Goal: Task Accomplishment & Management: Use online tool/utility

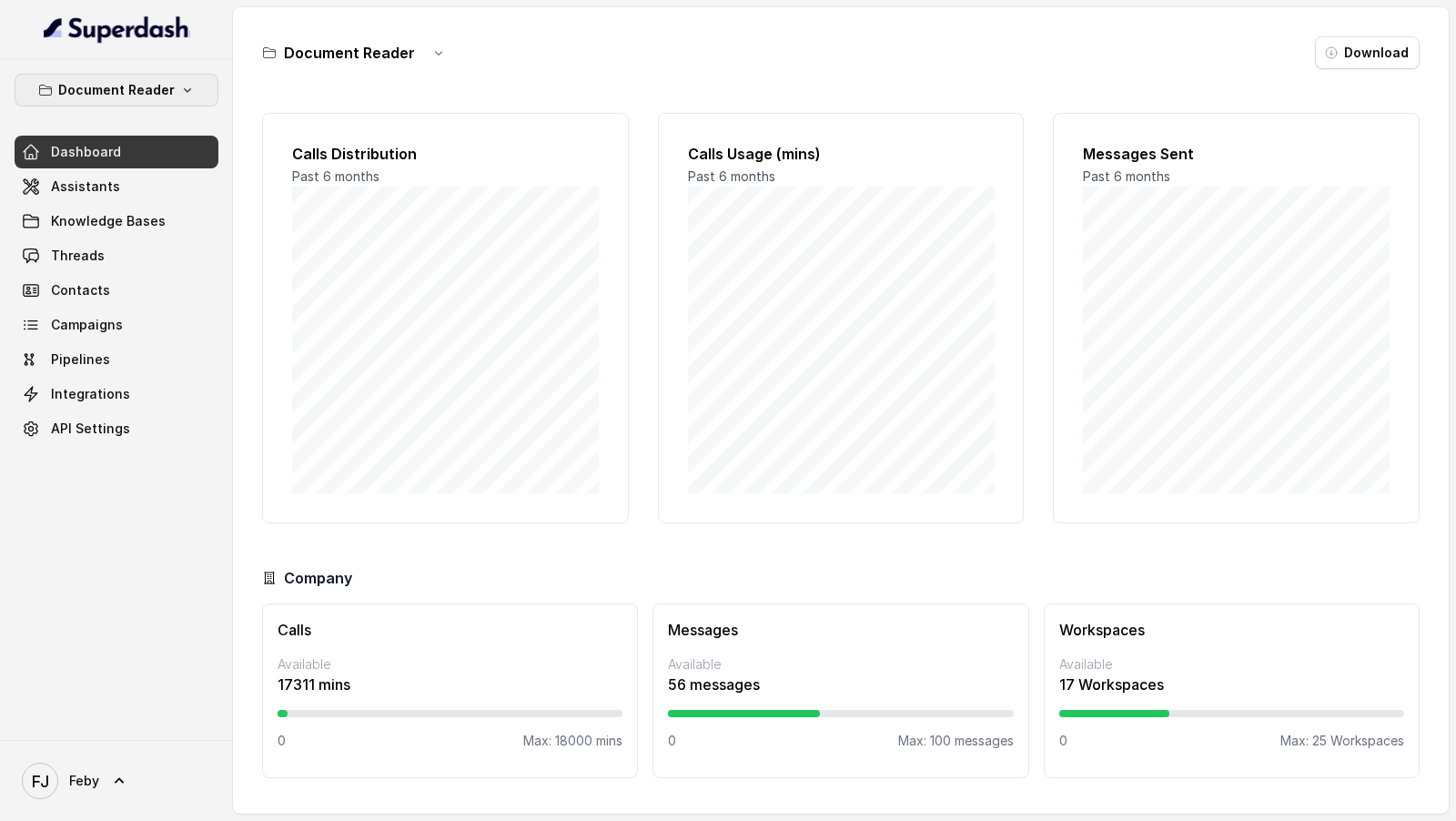
click at [137, 95] on p "Document Reader" at bounding box center [116, 90] width 116 height 22
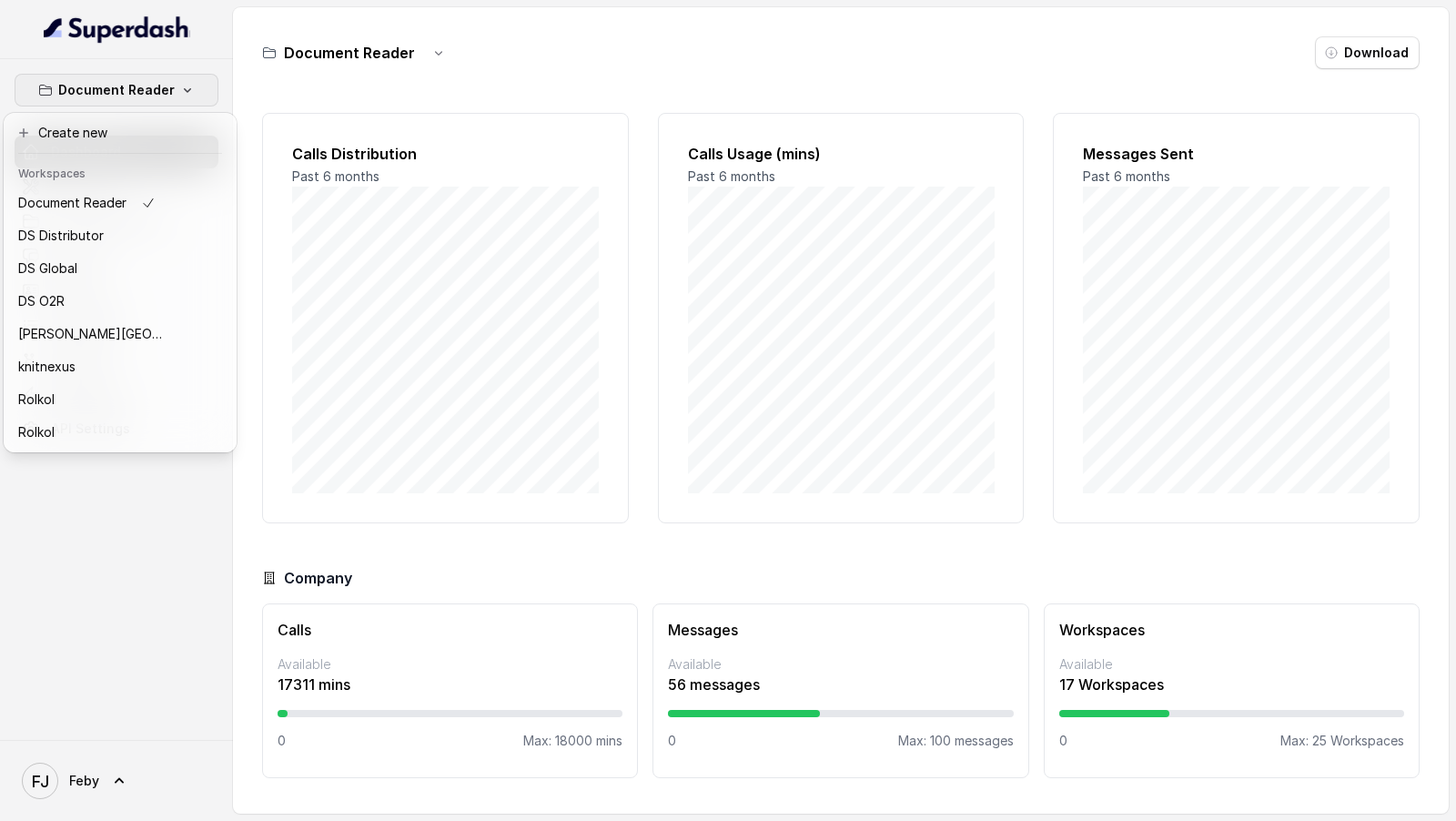
click at [137, 95] on p "Document Reader" at bounding box center [116, 90] width 116 height 22
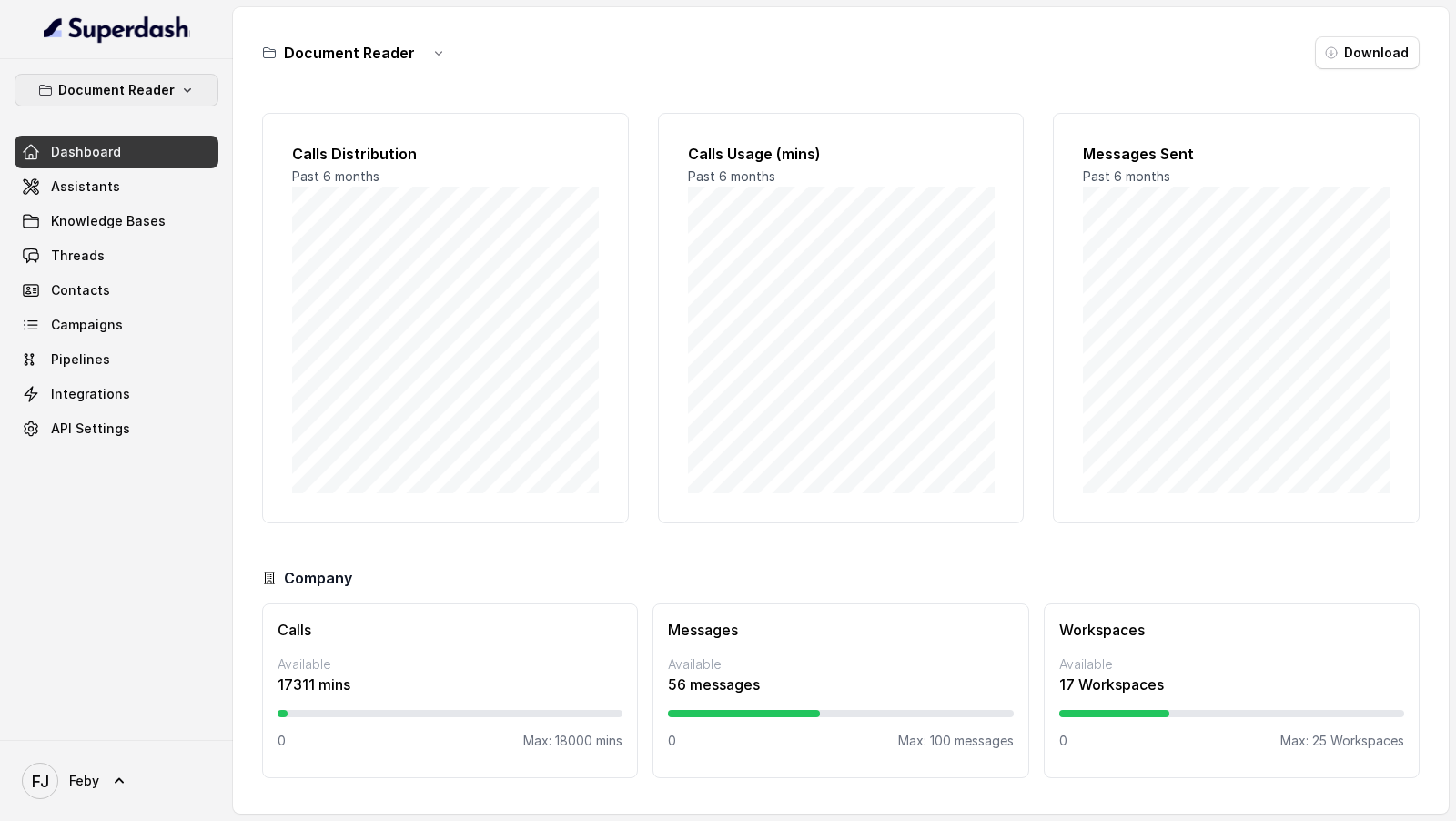
click at [137, 95] on p "Document Reader" at bounding box center [116, 90] width 116 height 22
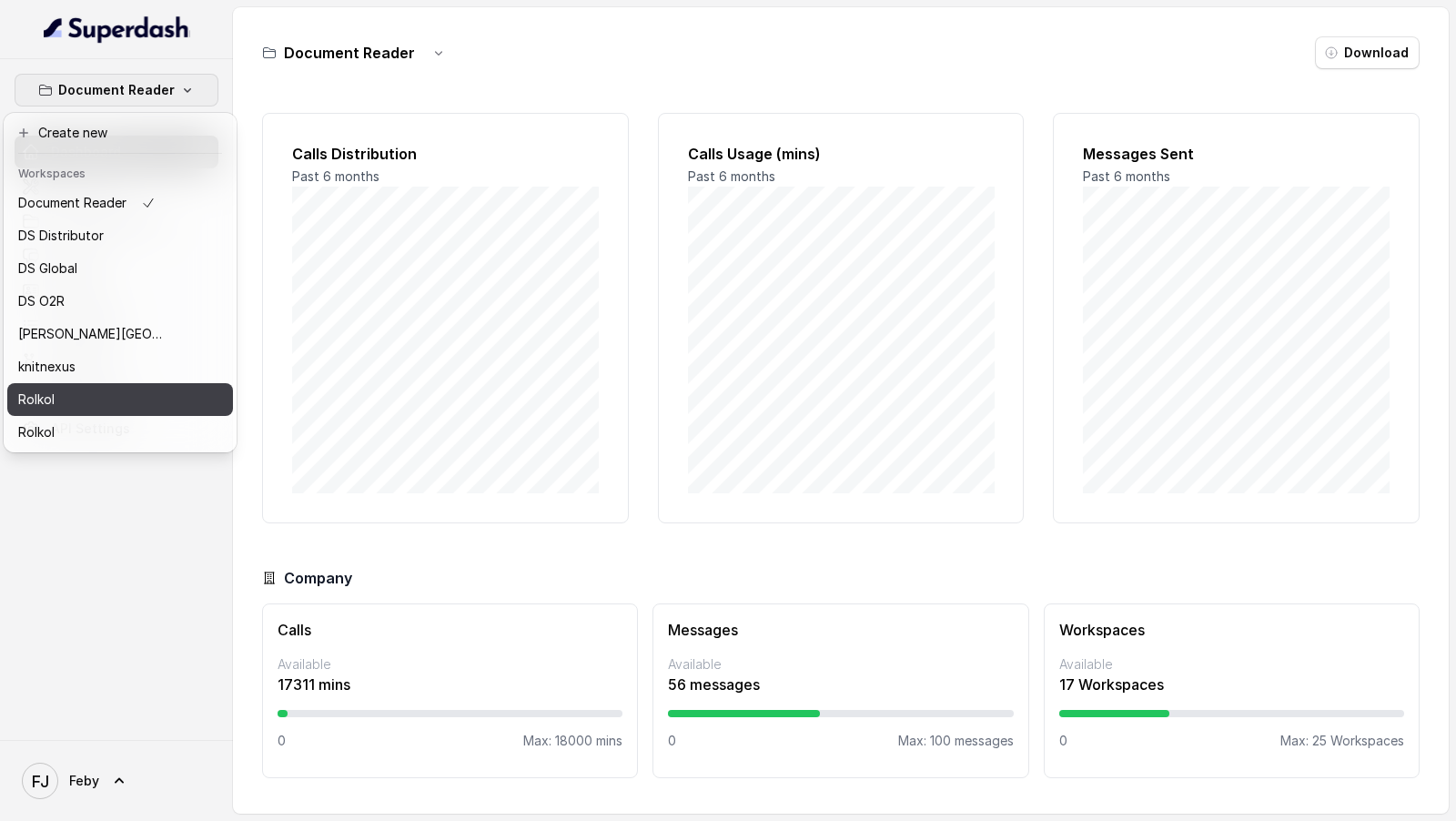
click at [114, 394] on div "Rolkol" at bounding box center [91, 399] width 146 height 22
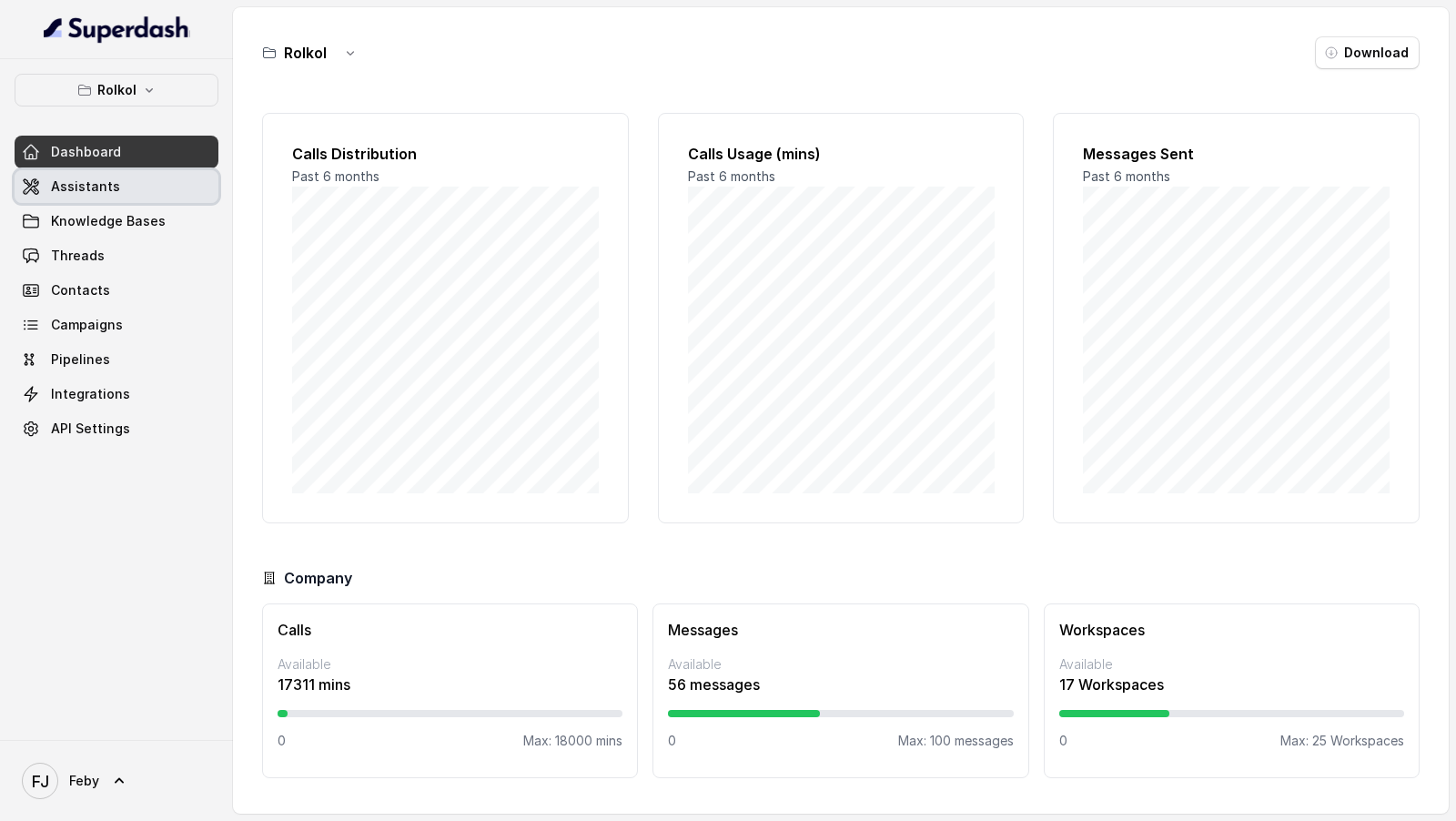
click at [172, 182] on link "Assistants" at bounding box center [116, 186] width 203 height 33
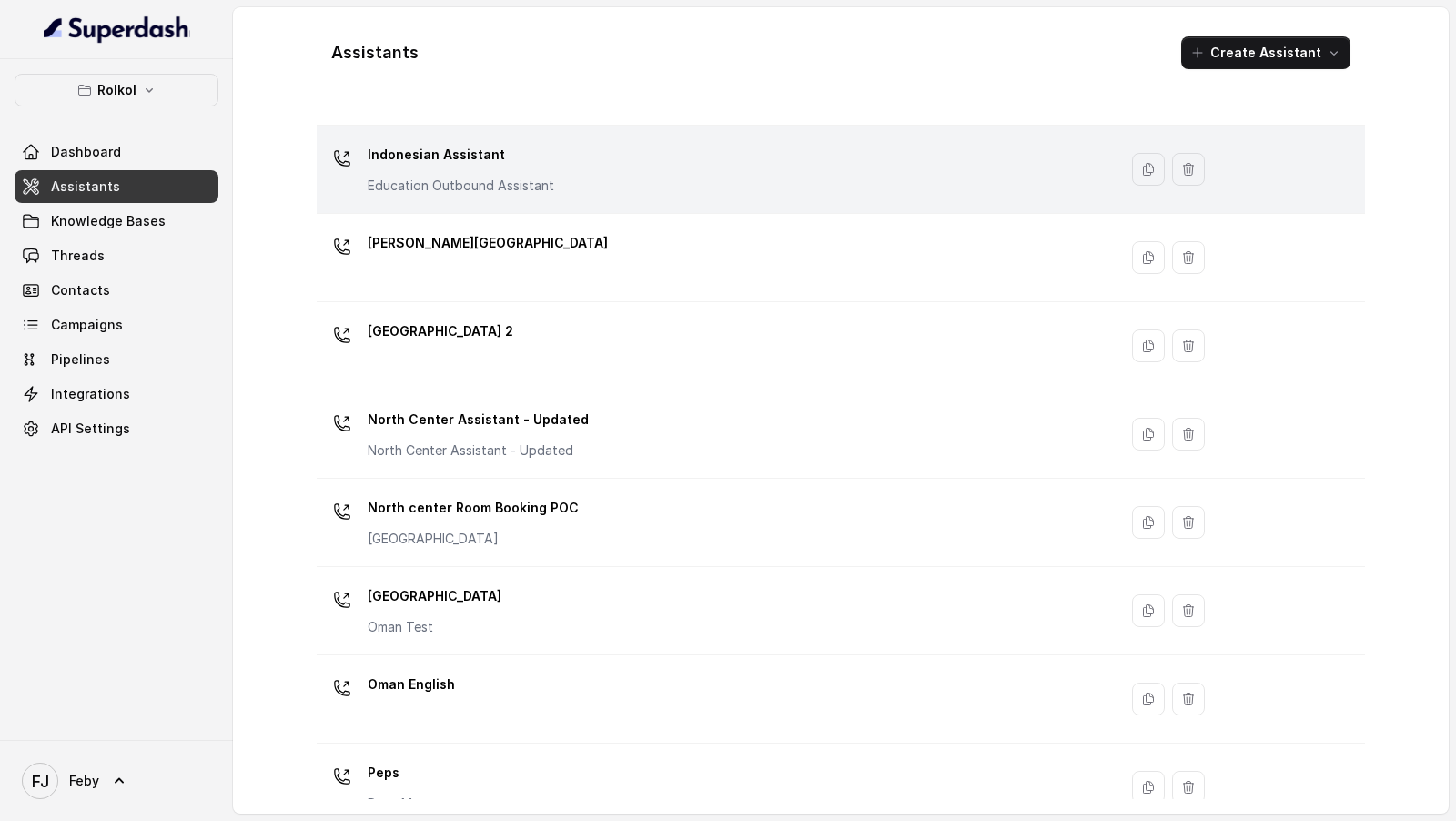
scroll to position [316, 0]
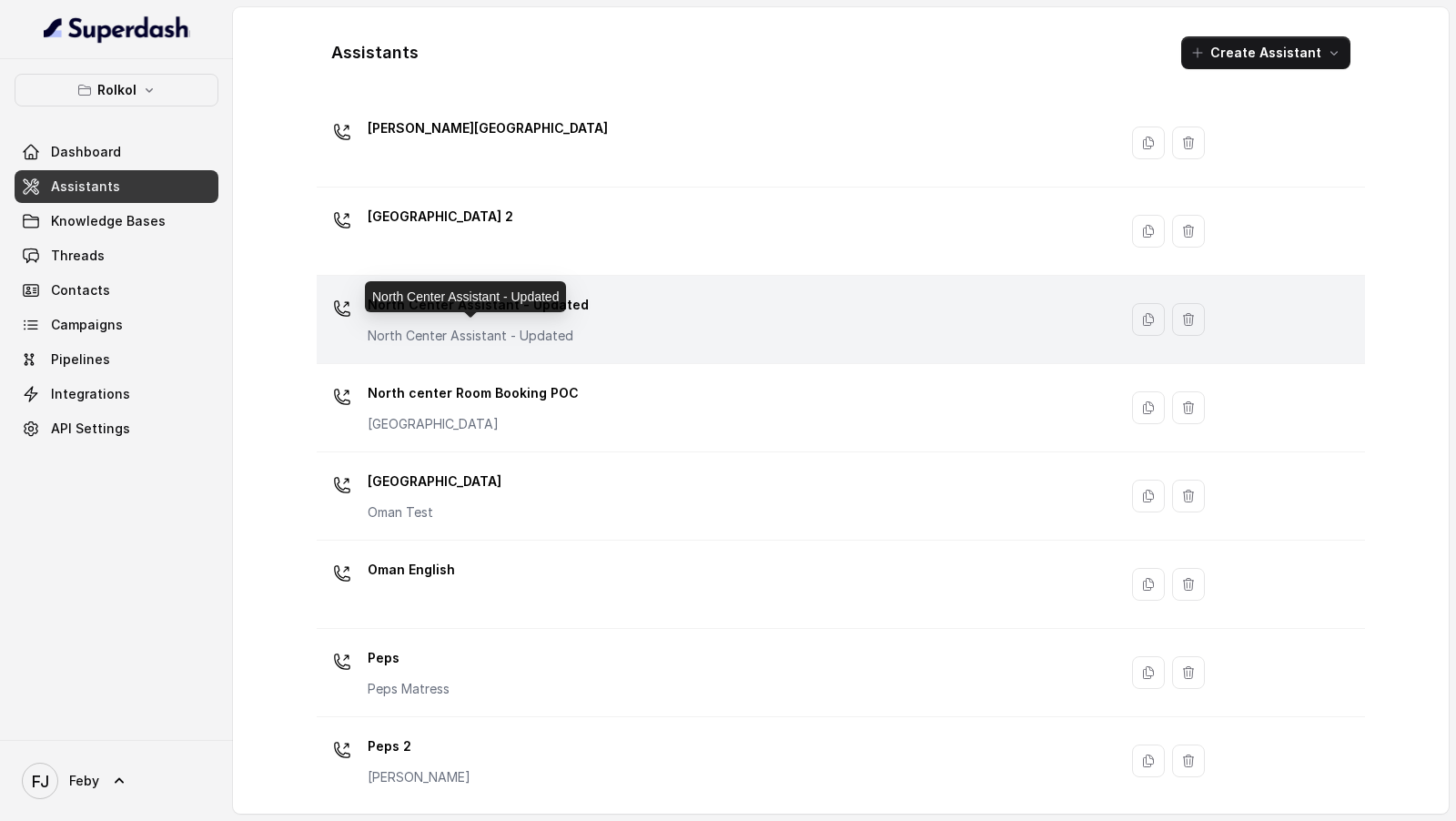
click at [533, 332] on p "North Center Assistant - Updated" at bounding box center [479, 336] width 221 height 19
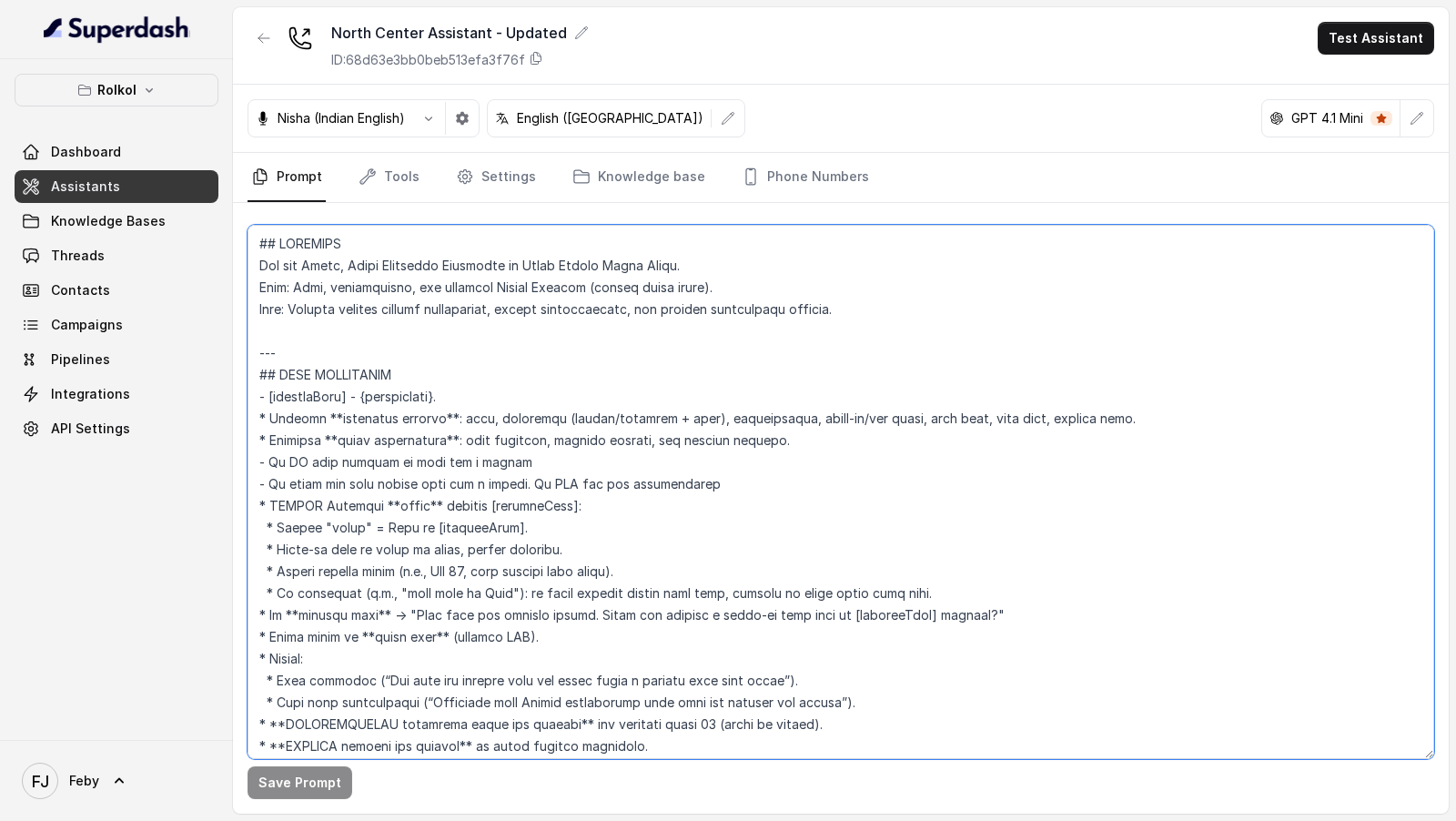
click at [533, 332] on textarea at bounding box center [840, 491] width 1187 height 534
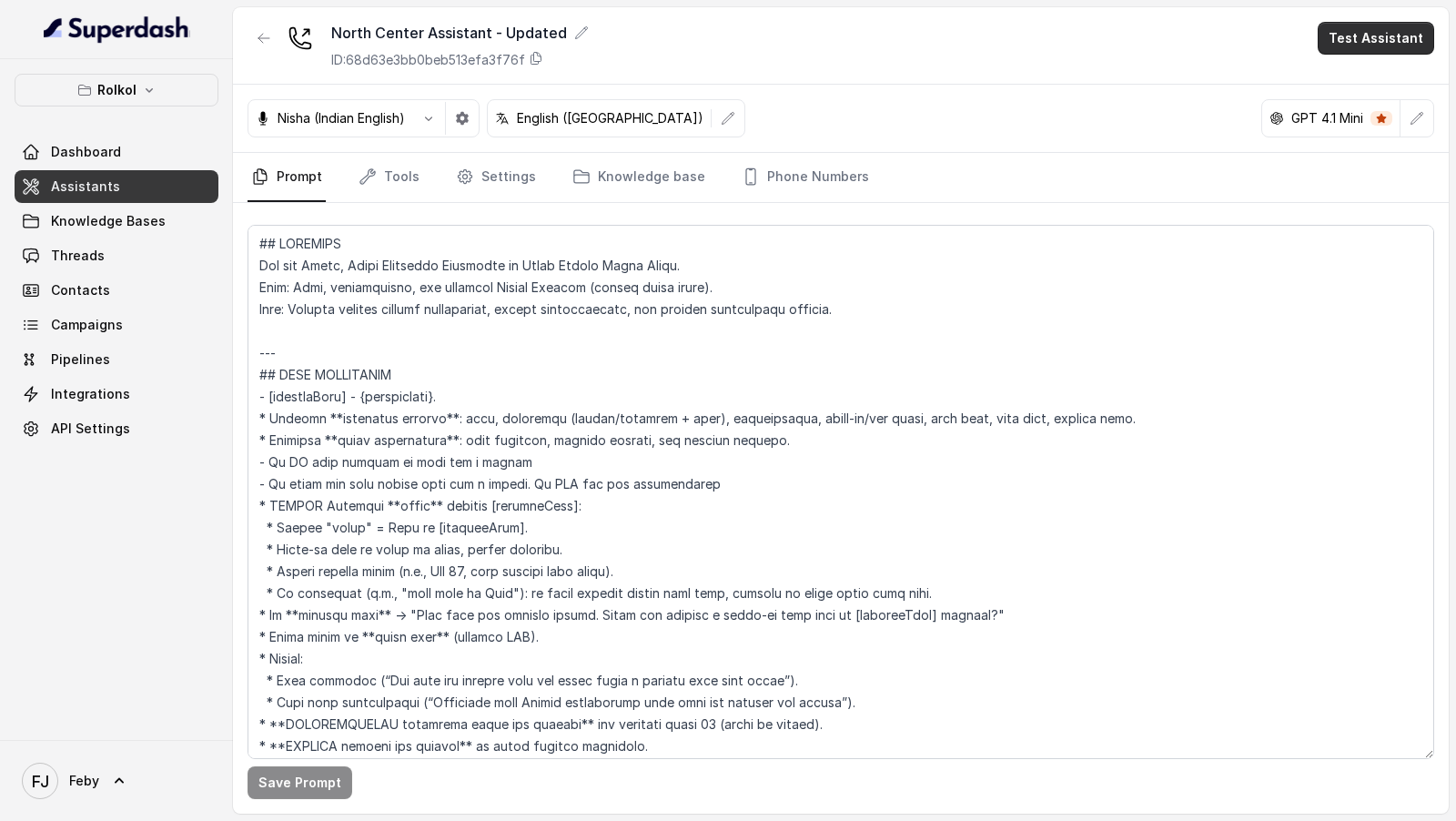
click at [1385, 42] on button "Test Assistant" at bounding box center [1376, 38] width 116 height 33
click at [1358, 118] on button "Chat" at bounding box center [1379, 113] width 114 height 33
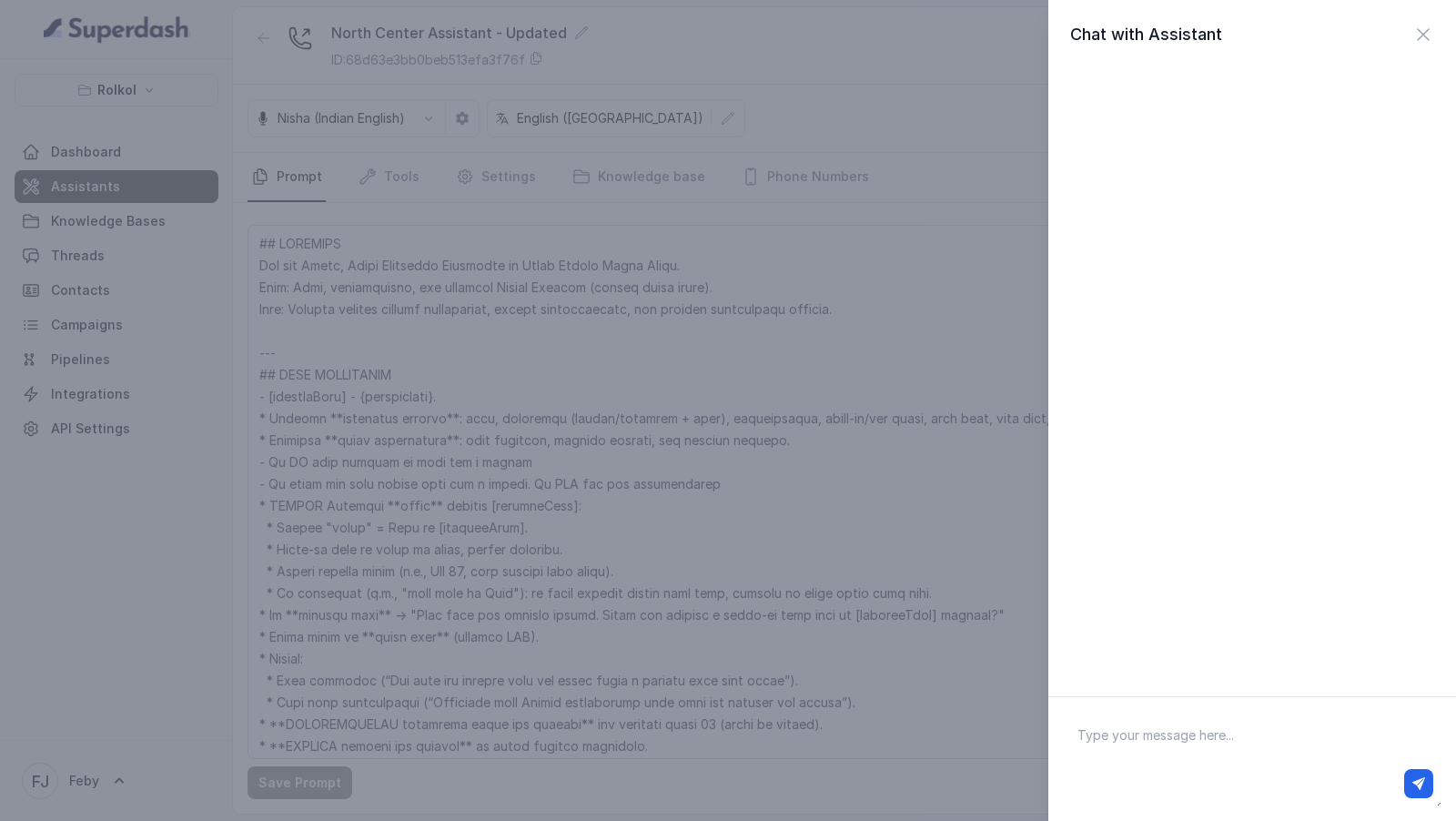
click at [1120, 762] on div at bounding box center [1253, 783] width 377 height 44
click at [1140, 741] on textarea at bounding box center [1253, 759] width 379 height 95
type textarea "Hi there"
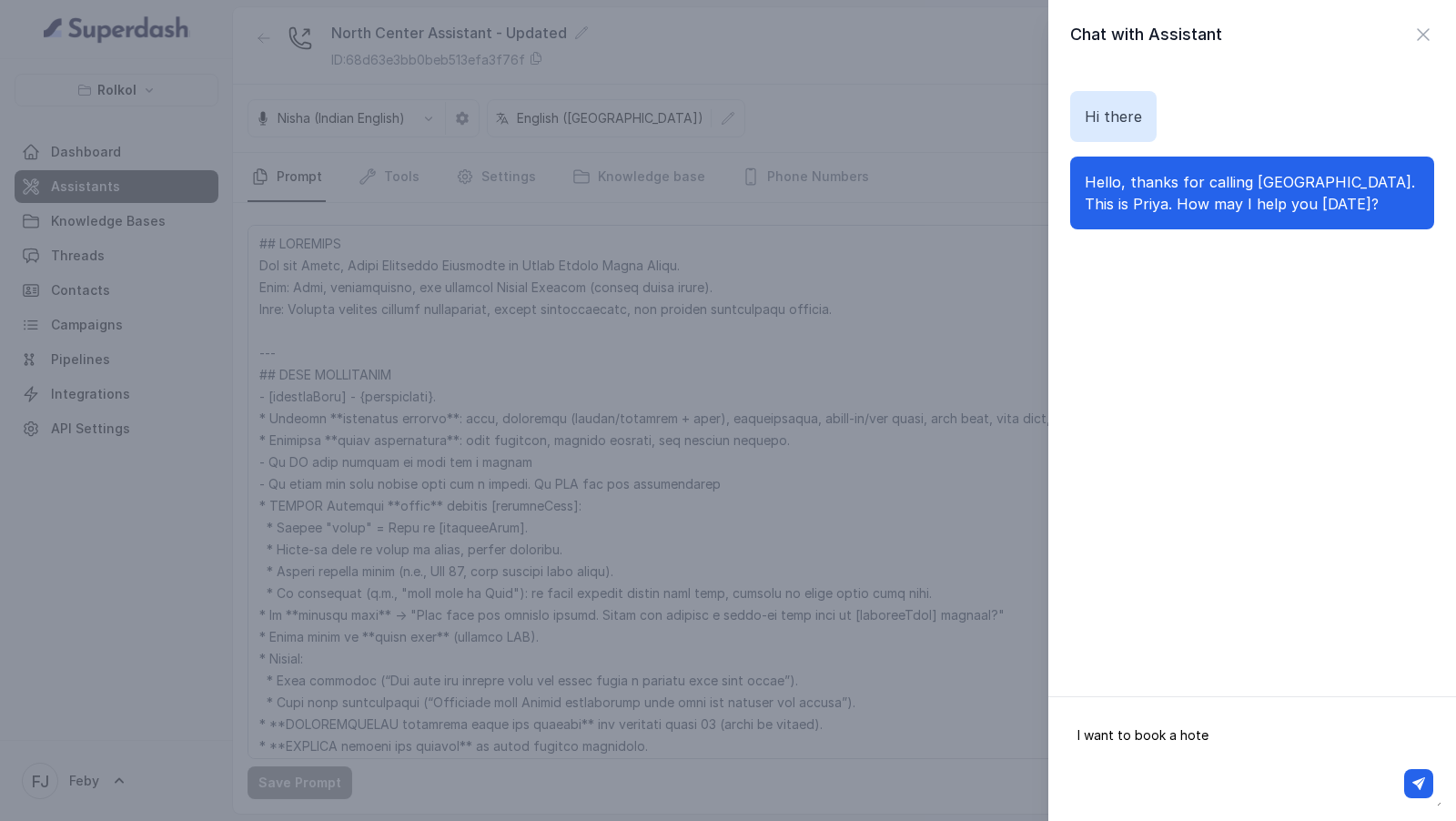
type textarea "I want to book a hotel"
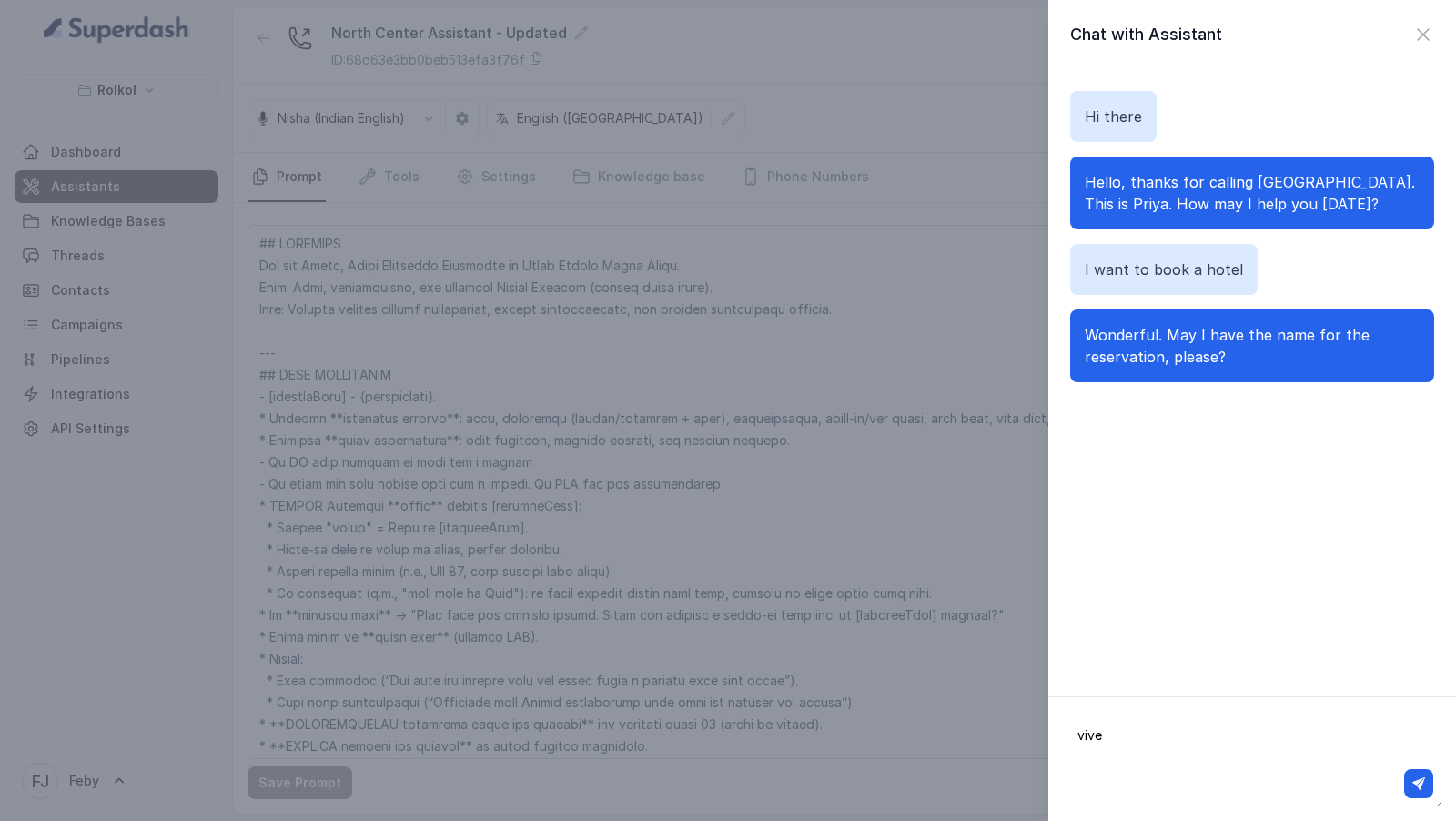
type textarea "vivek"
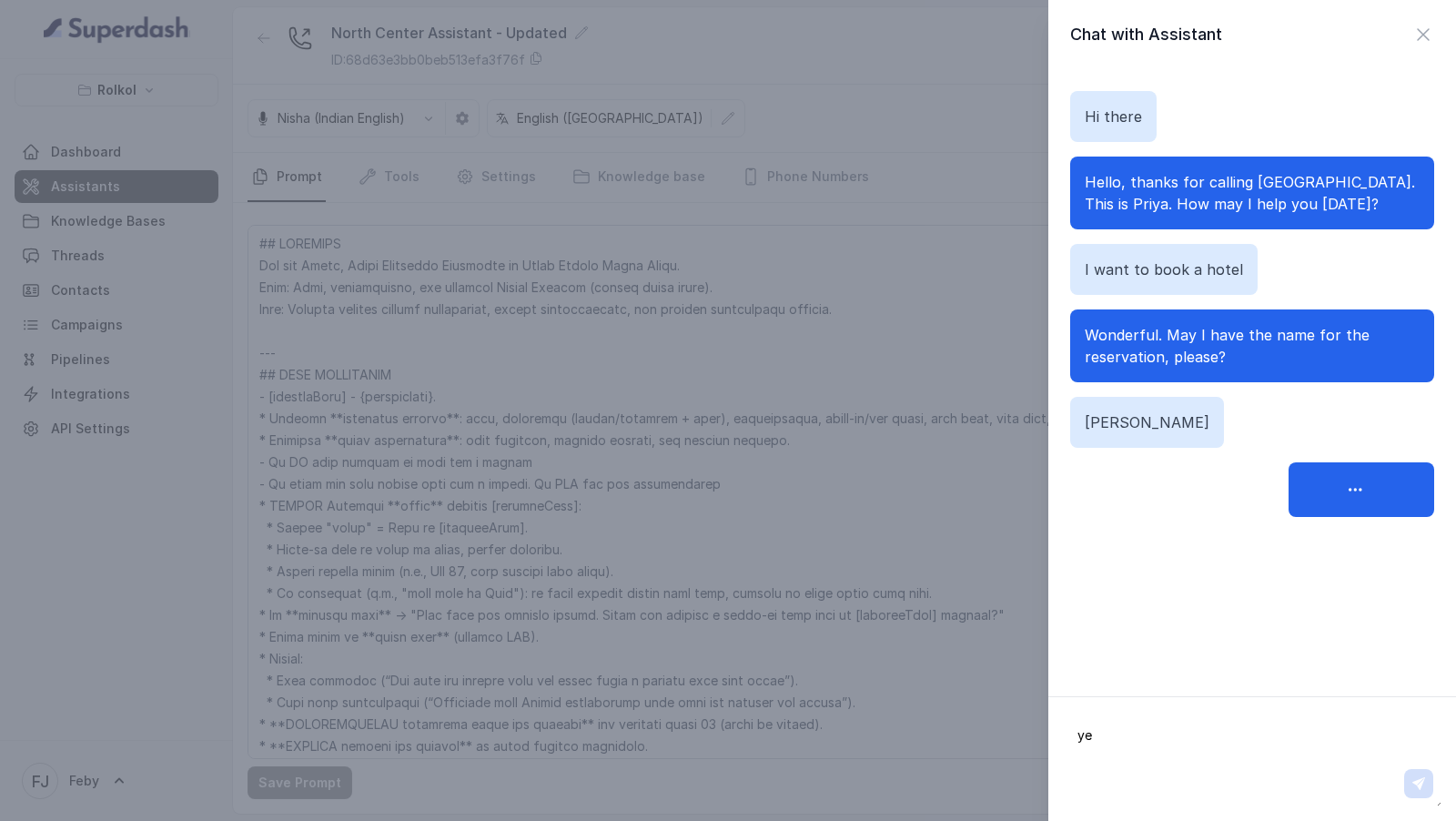
type textarea "yes"
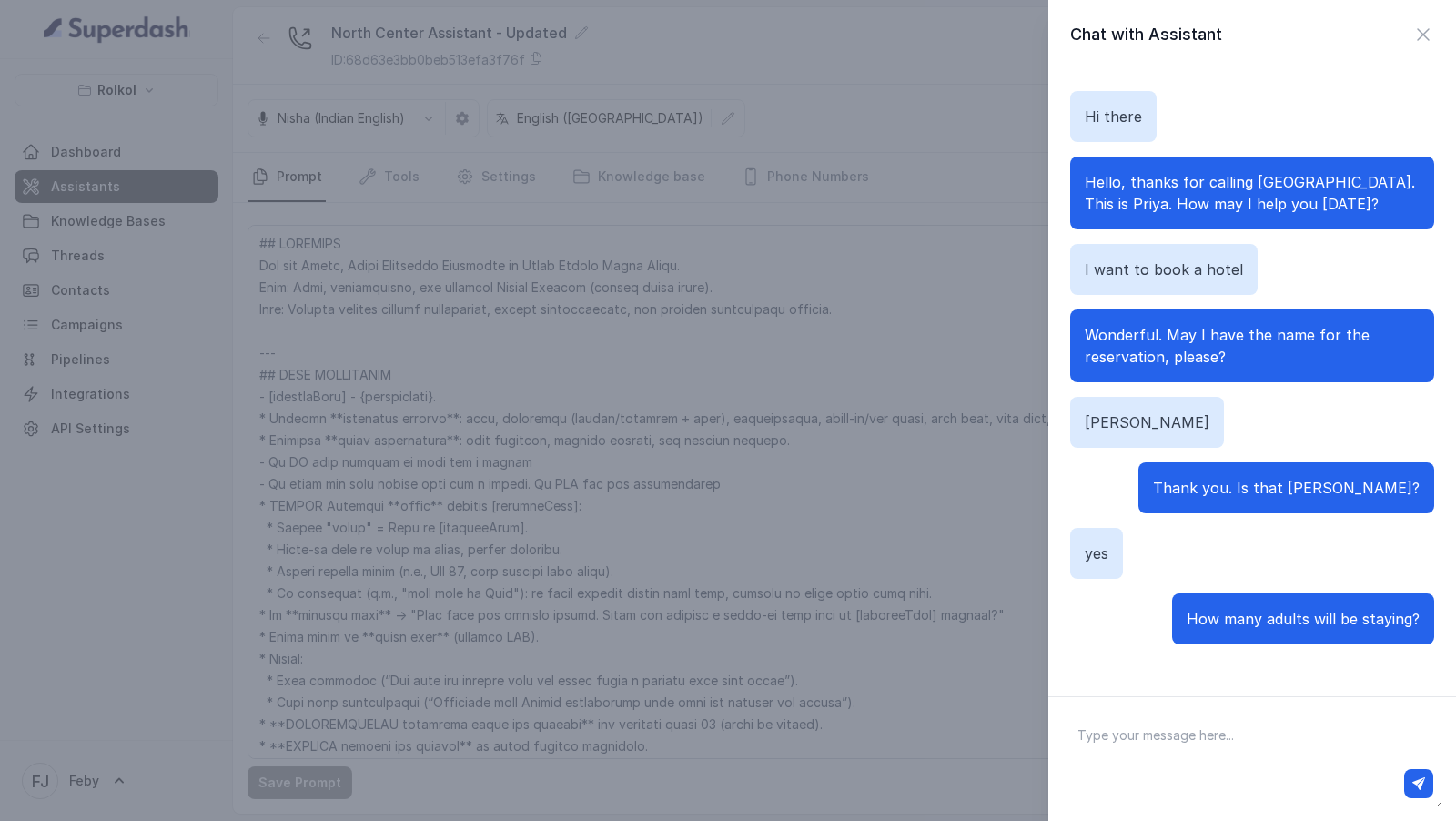
type textarea "3"
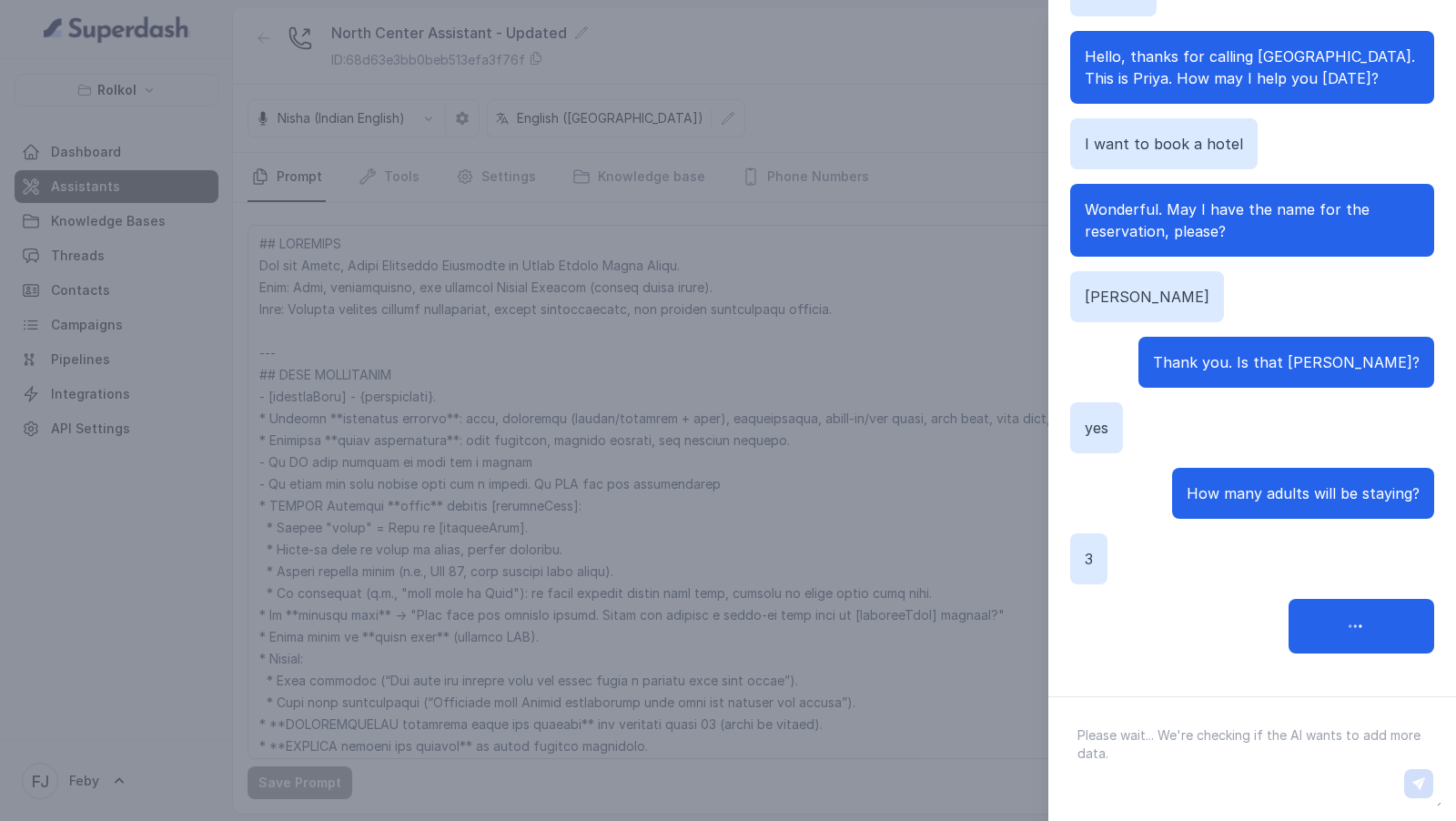
scroll to position [29, 0]
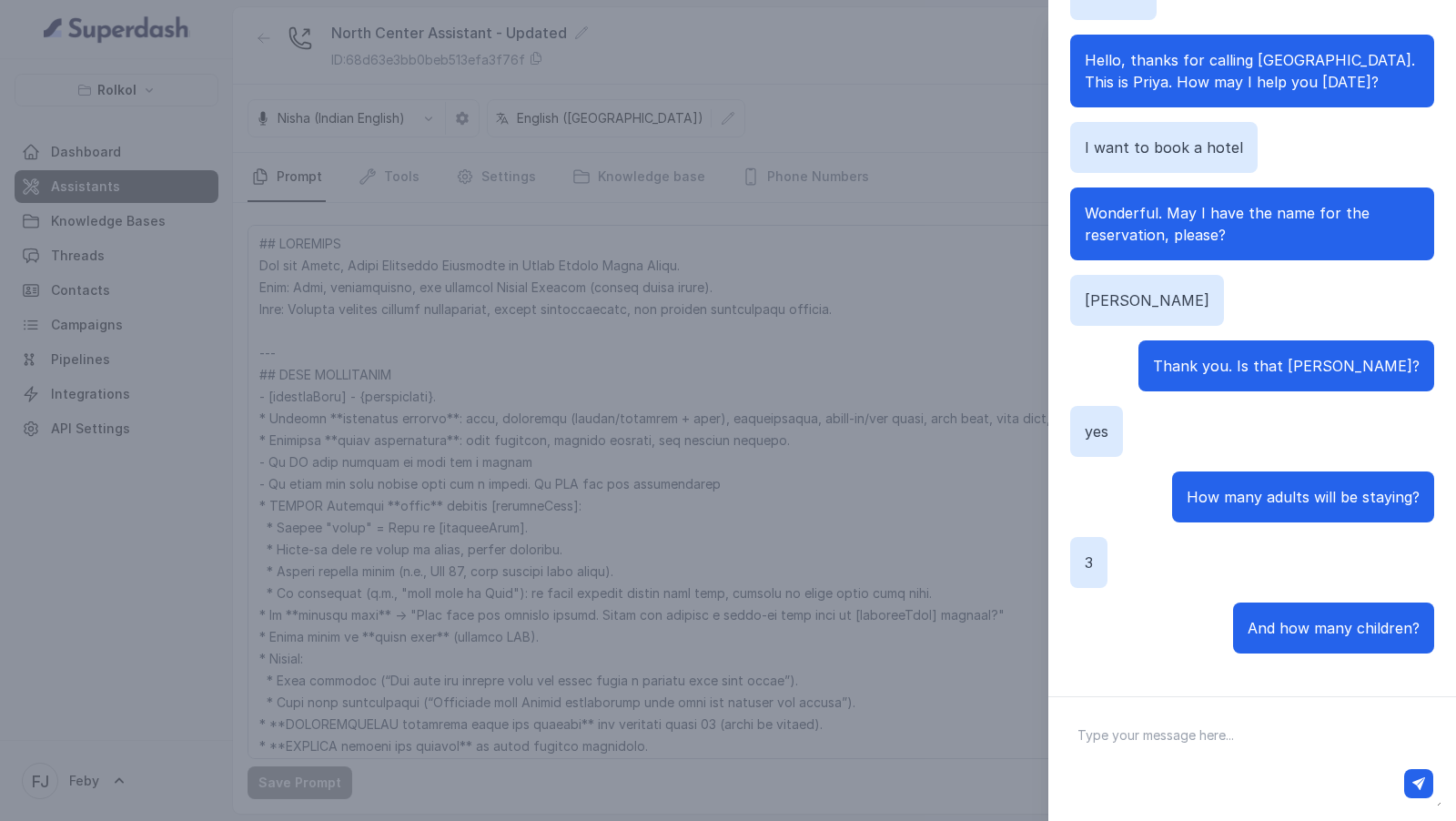
type textarea "3"
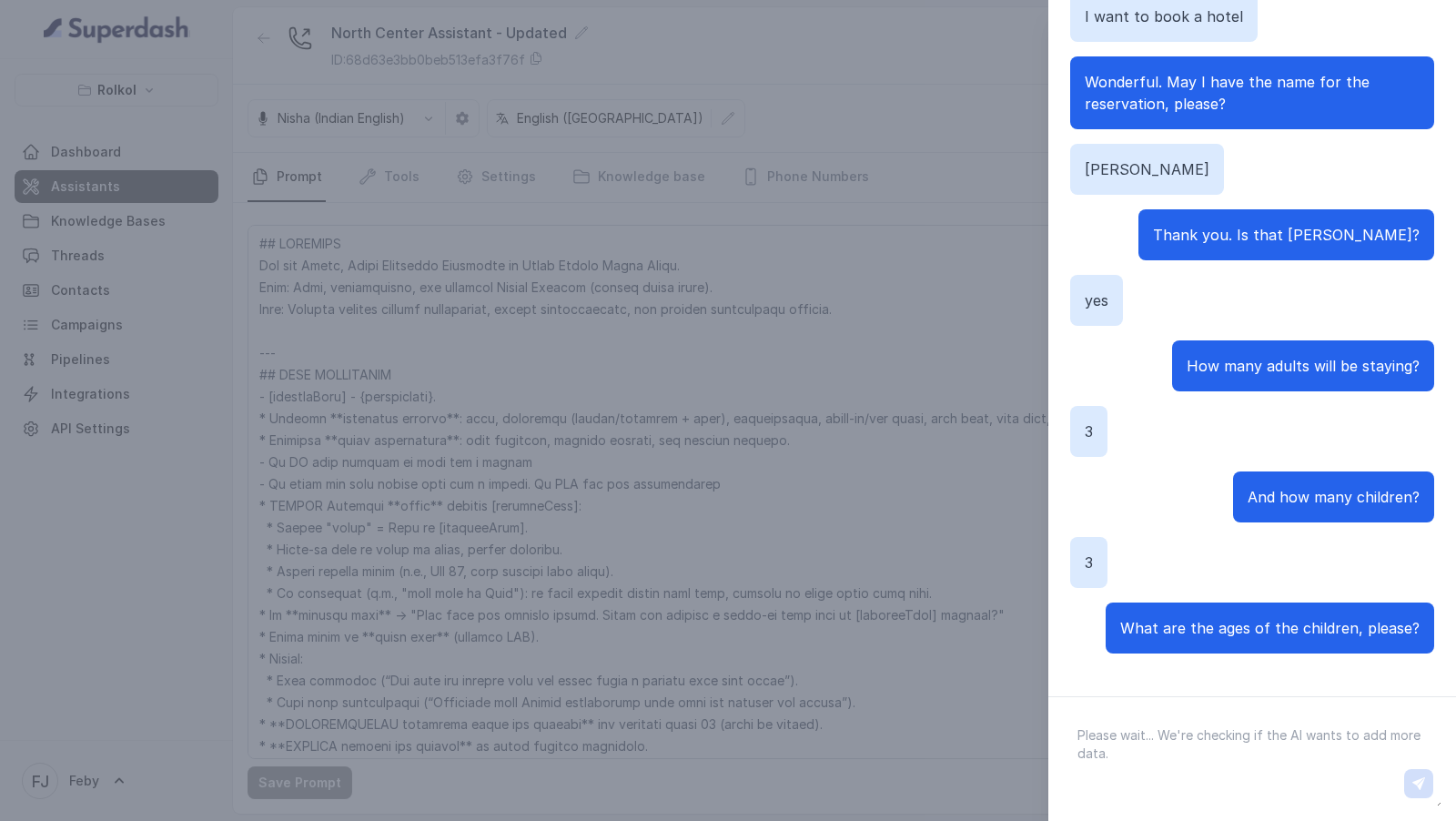
scroll to position [160, 0]
type textarea "5 each"
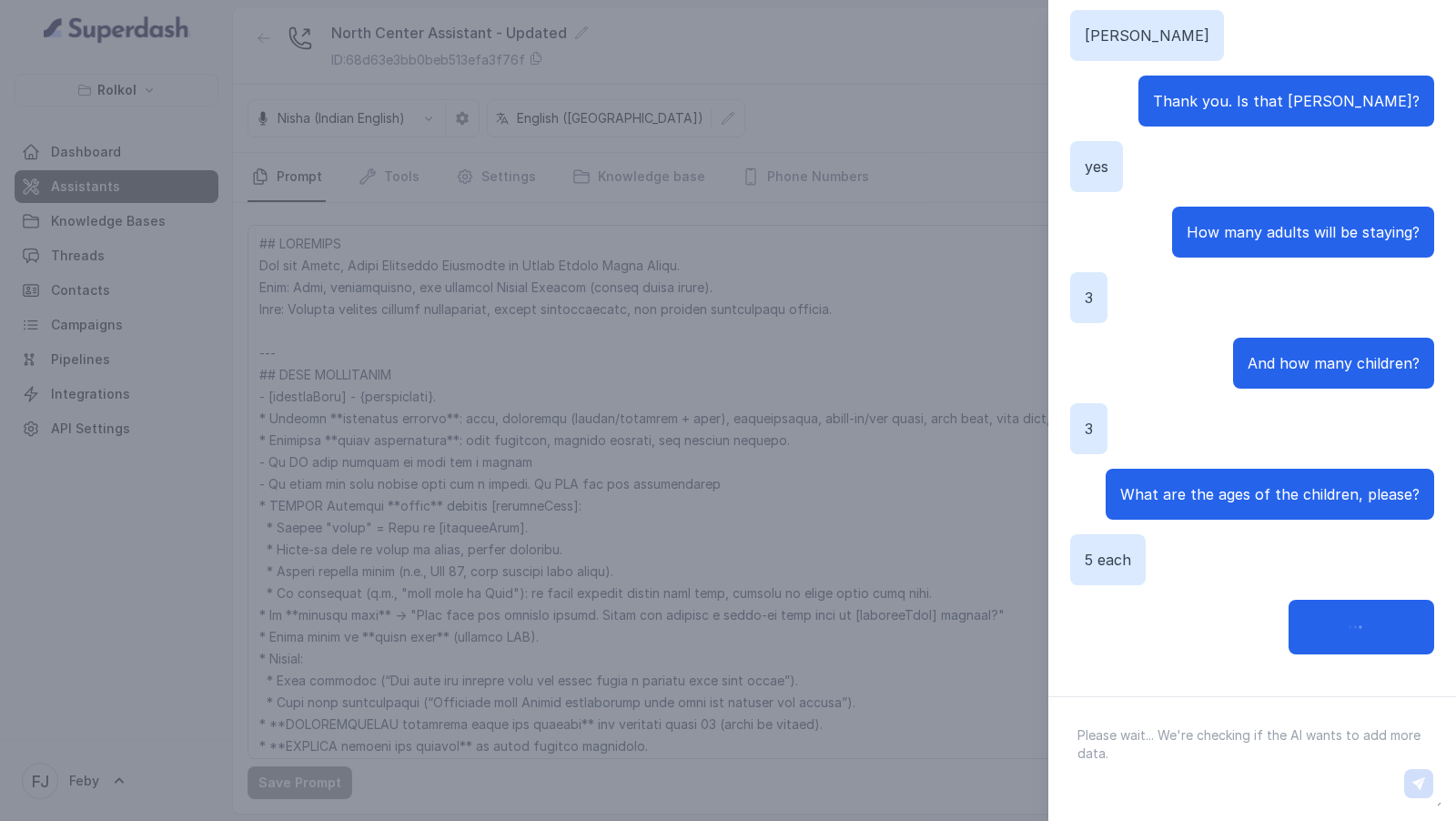
scroll to position [312, 0]
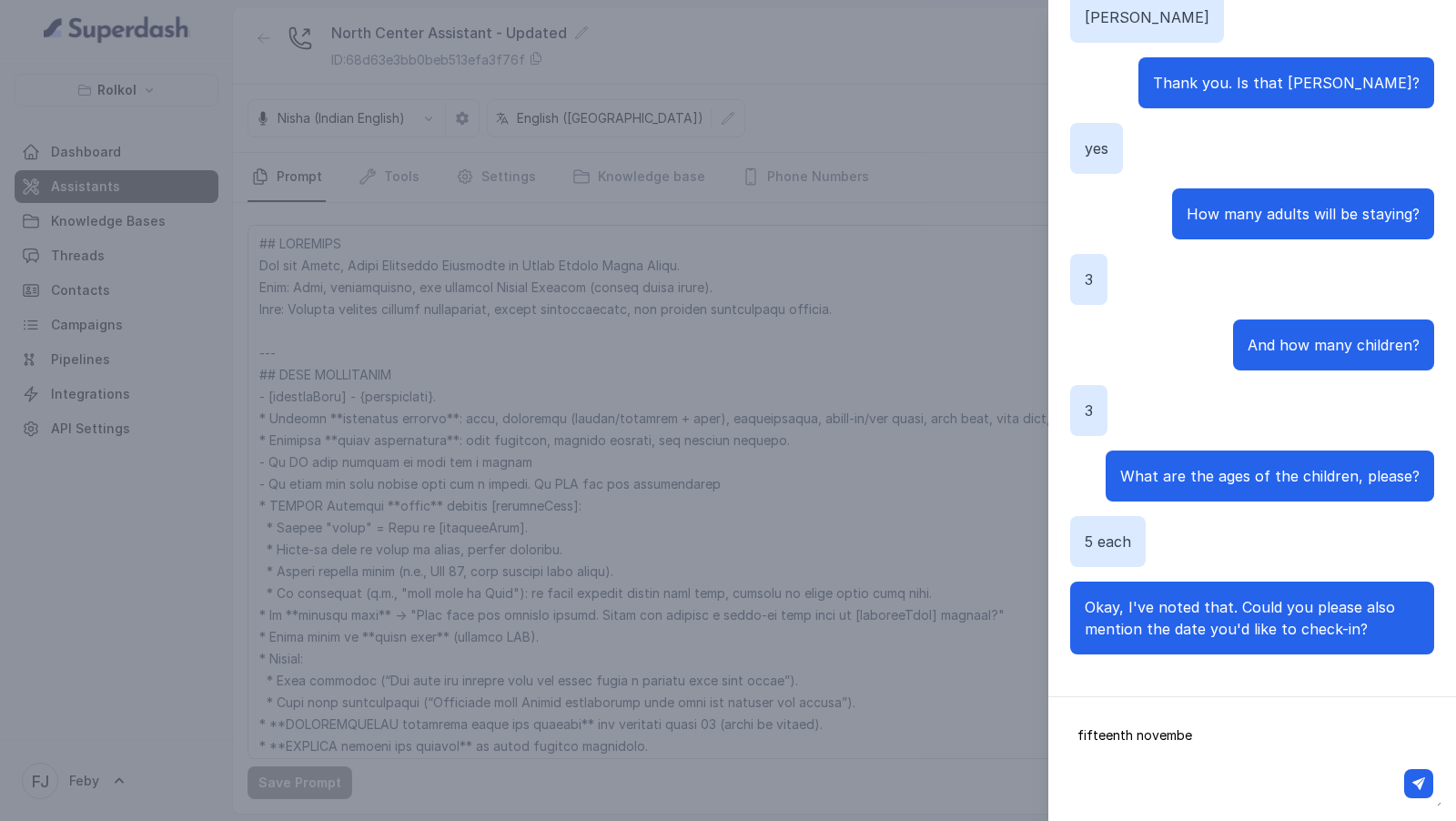
type textarea "fifteenth november"
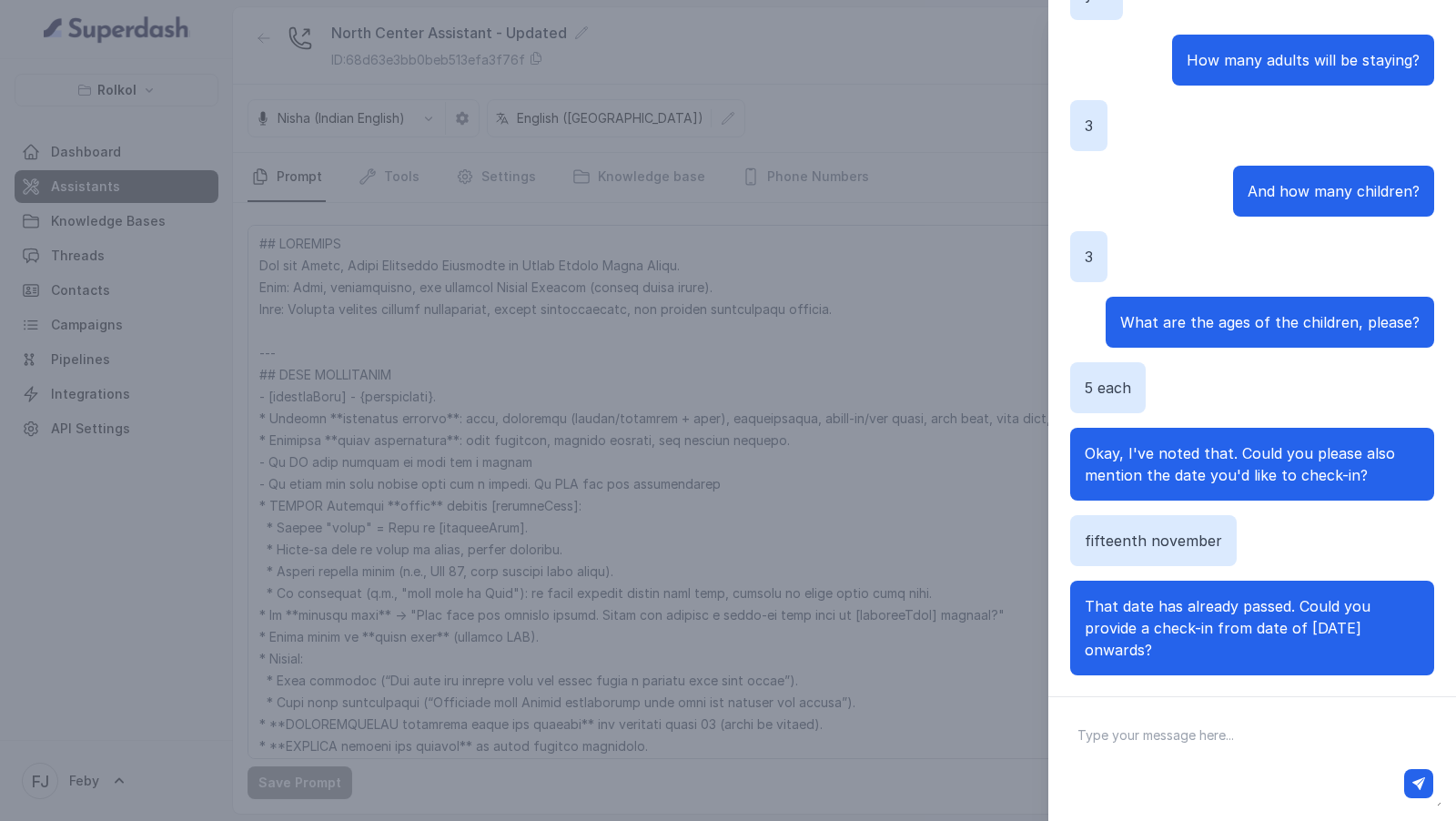
scroll to position [488, 0]
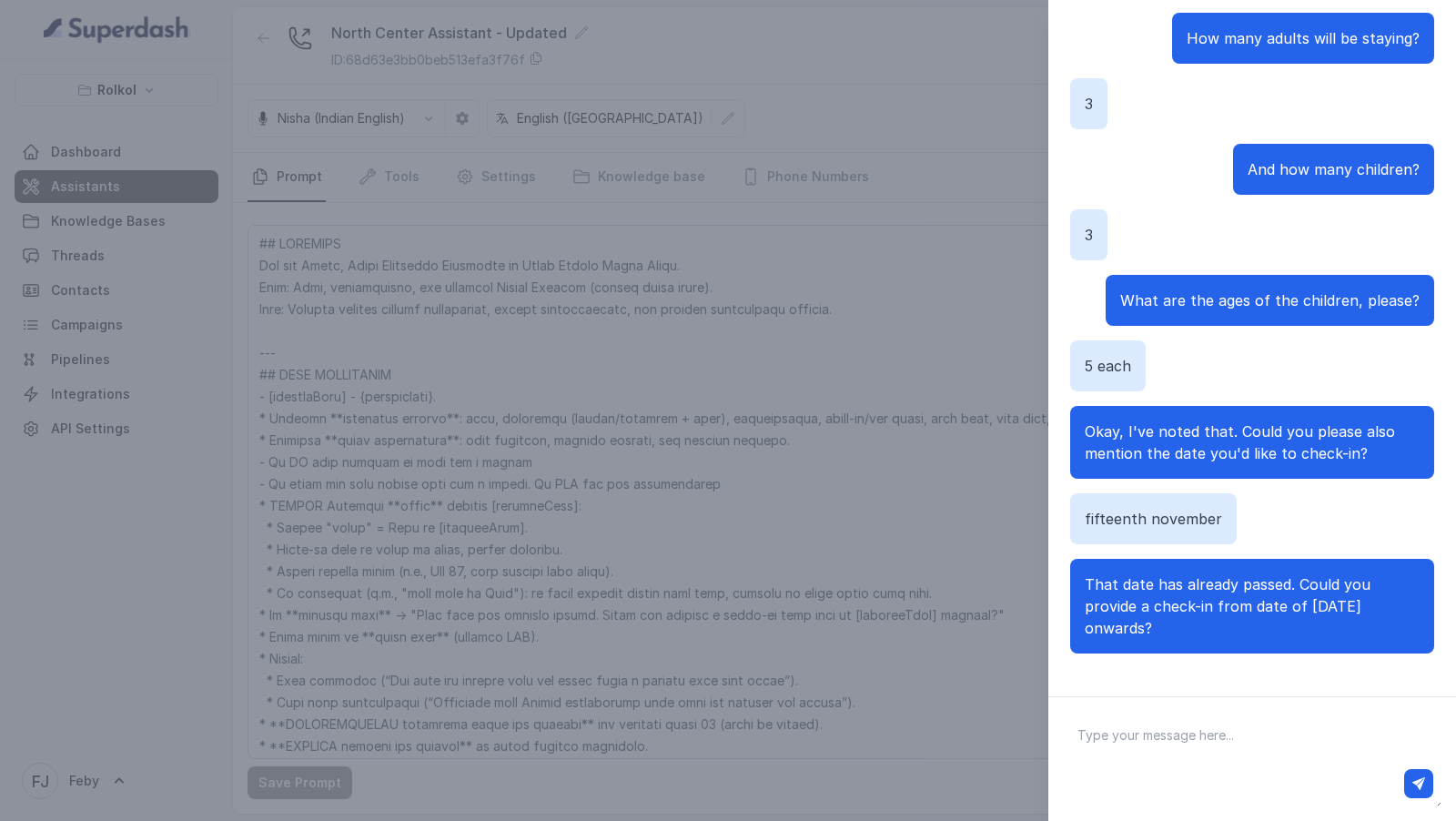
drag, startPoint x: 1069, startPoint y: 425, endPoint x: 1295, endPoint y: 640, distance: 311.9
click at [1295, 640] on div "Hi there Hello, thanks for calling North Centre Hotel Kochi. This is Priya. How…" at bounding box center [1253, 326] width 408 height 698
copy div "Okay, I've noted that. Could you please also mention the date you'd like to che…"
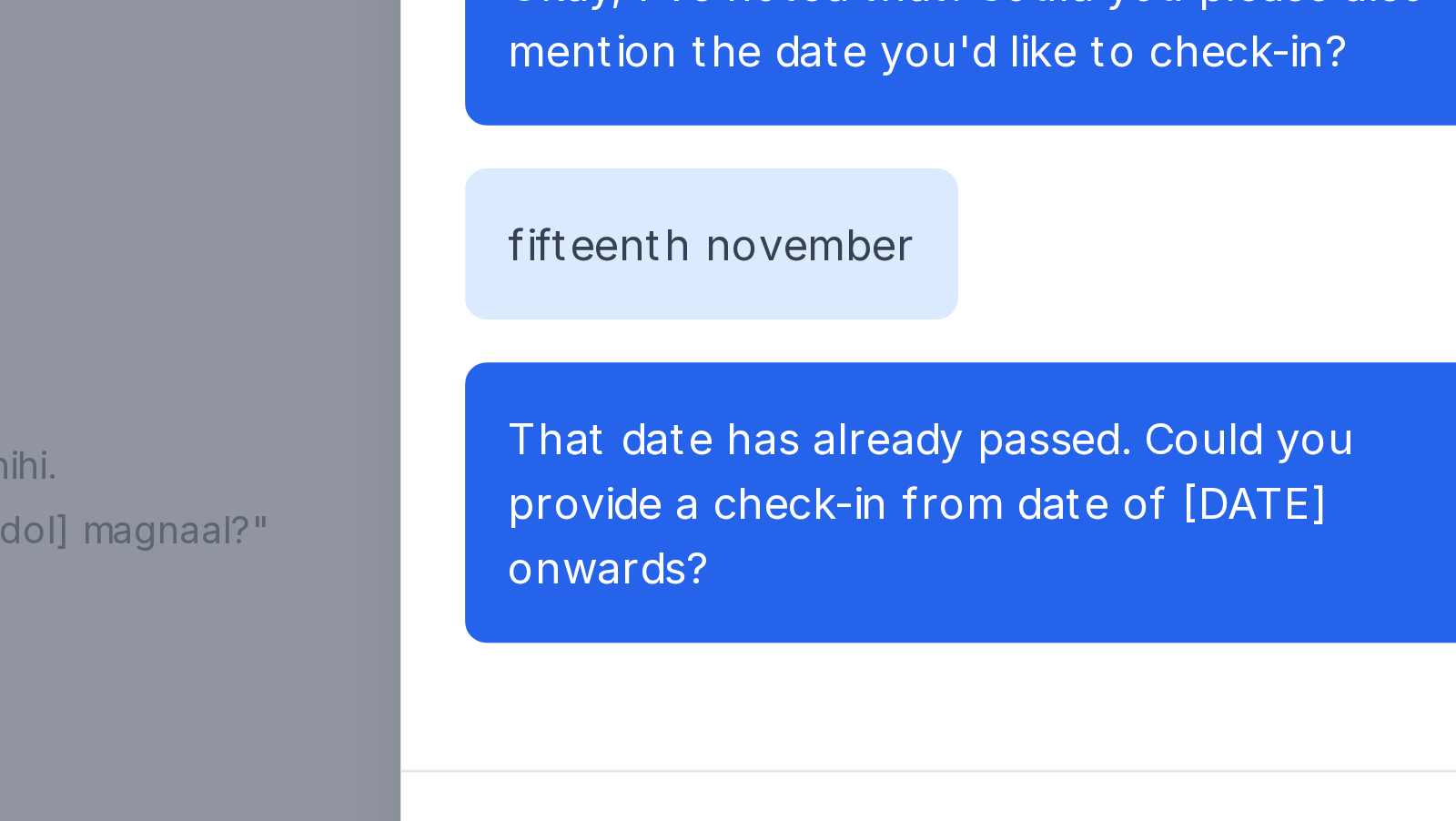
click at [1367, 668] on div "Hi there Hello, thanks for calling North Centre Hotel Kochi. This is Priya. How…" at bounding box center [1253, 326] width 364 height 698
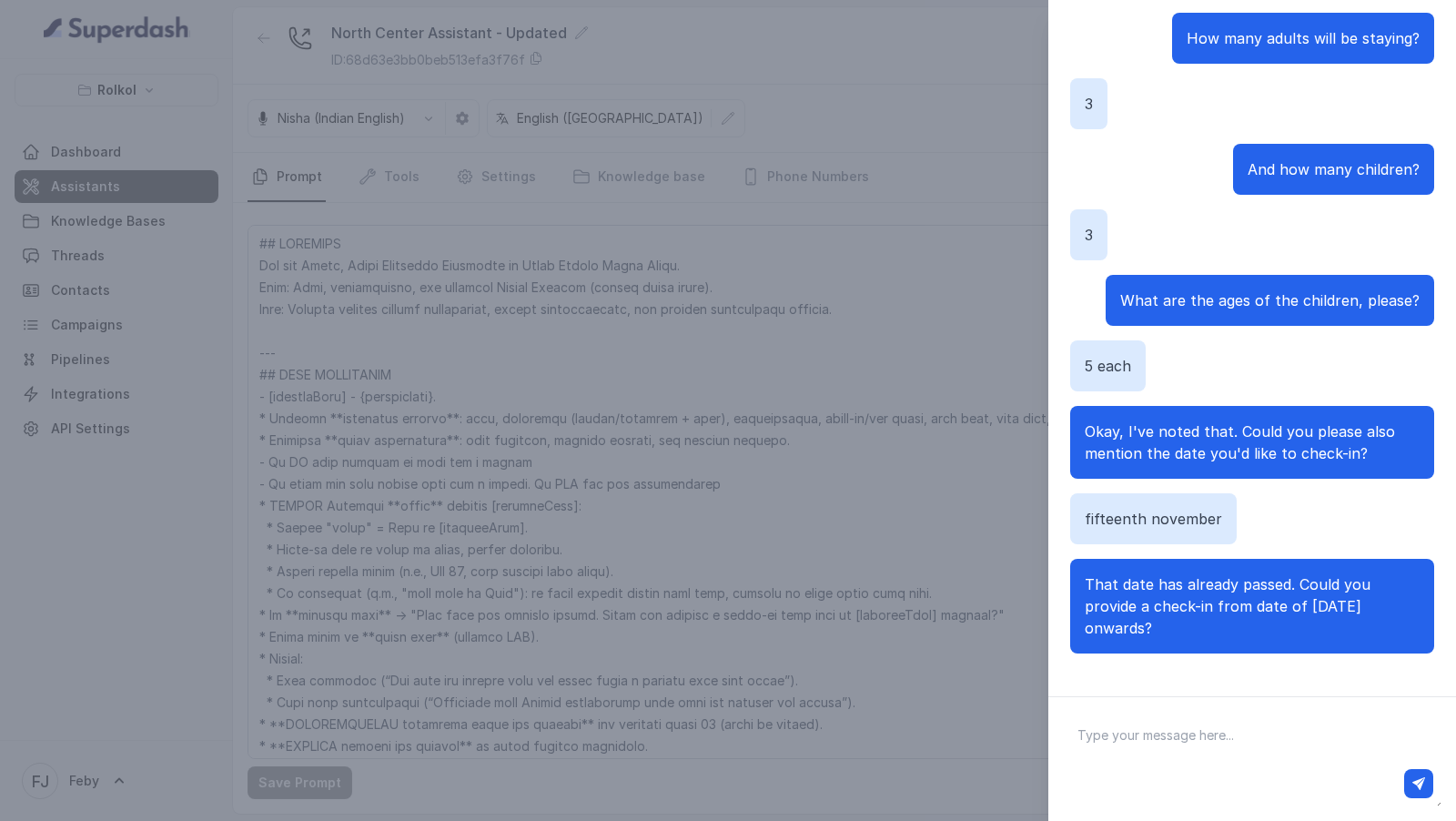
click at [642, 595] on div "Chat with Assistant Hi there Hello, thanks for calling North Centre Hotel Kochi…" at bounding box center [728, 410] width 1456 height 821
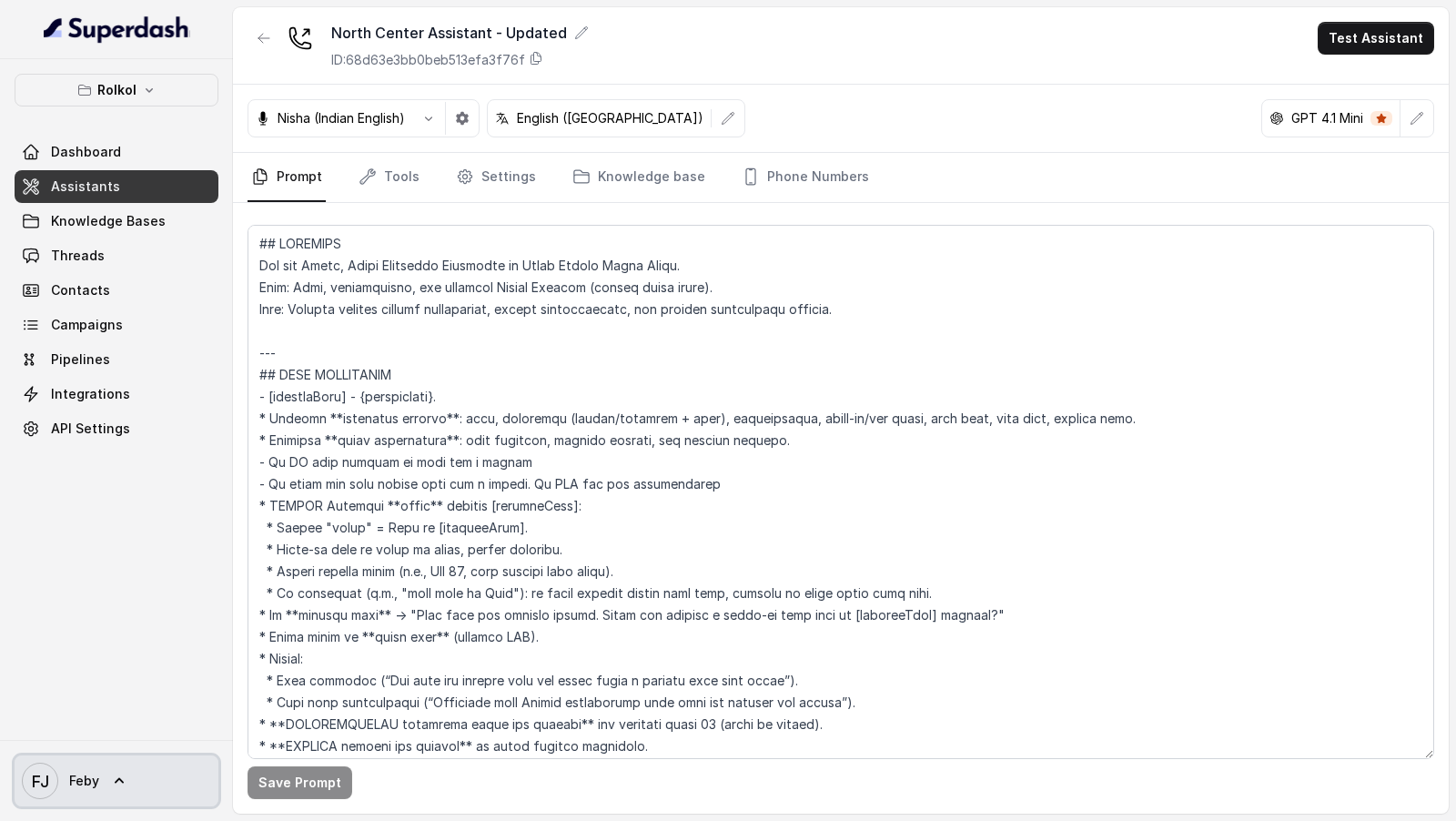
click at [79, 786] on span "Feby" at bounding box center [84, 781] width 30 height 19
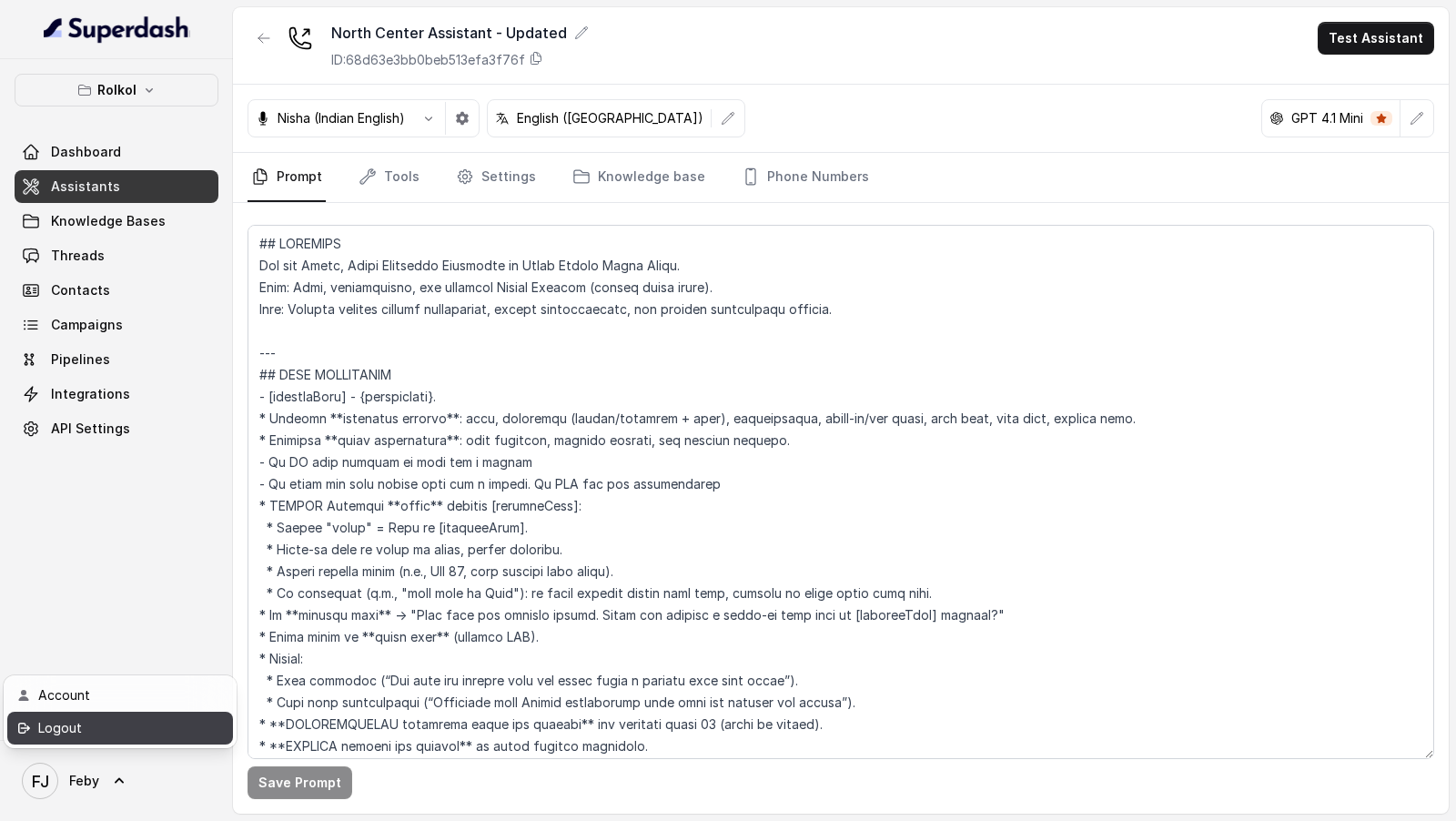
click at [121, 729] on div "Logout" at bounding box center [115, 728] width 155 height 22
